Goal: Task Accomplishment & Management: Complete application form

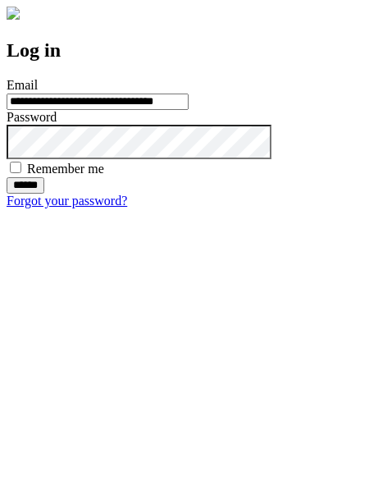
type input "**********"
click at [44, 194] on input "******" at bounding box center [26, 185] width 38 height 16
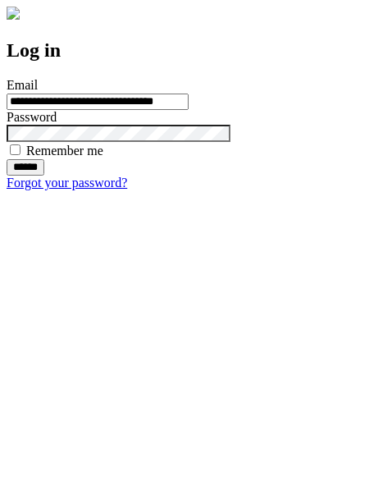
type input "**********"
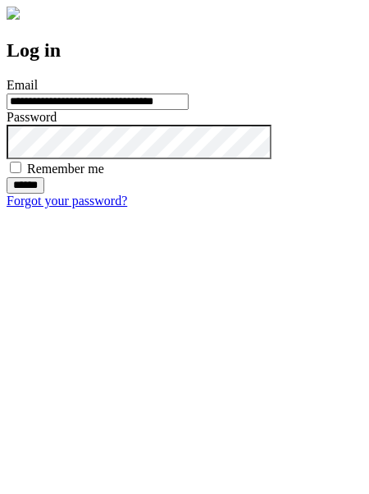
click at [44, 194] on input "******" at bounding box center [26, 185] width 38 height 16
